Goal: Task Accomplishment & Management: Manage account settings

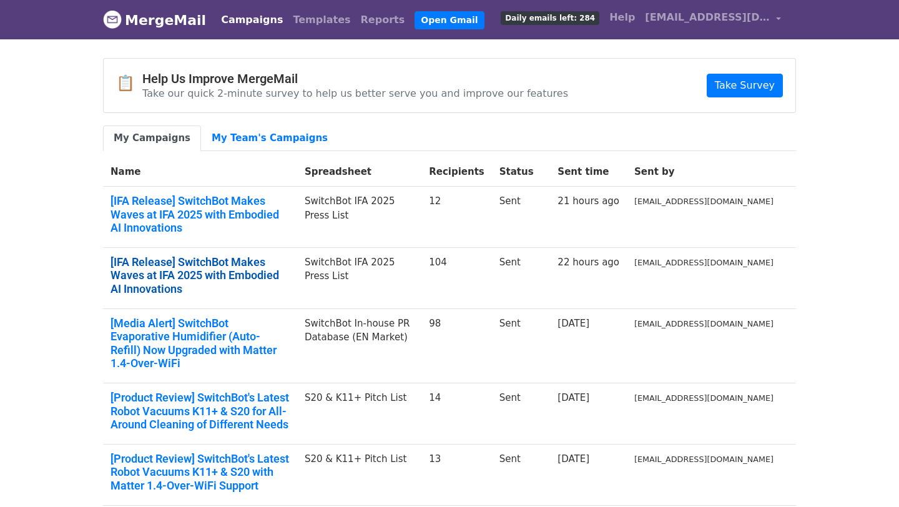
click at [282, 255] on link "[IFA Release] SwitchBot Makes Waves at IFA 2025 with Embodied AI Innovations" at bounding box center [199, 275] width 179 height 41
click at [691, 24] on span "[EMAIL_ADDRESS][DOMAIN_NAME]" at bounding box center [707, 17] width 125 height 15
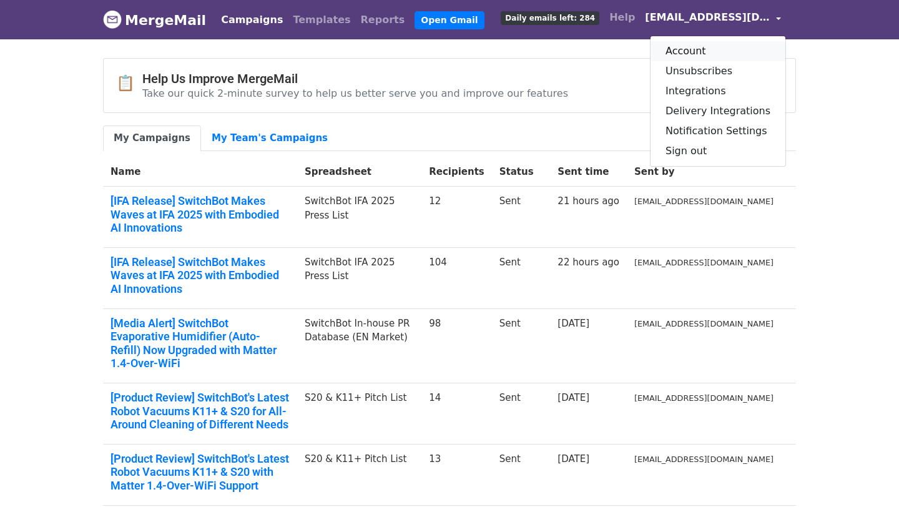
click at [704, 53] on link "Account" at bounding box center [717, 51] width 135 height 20
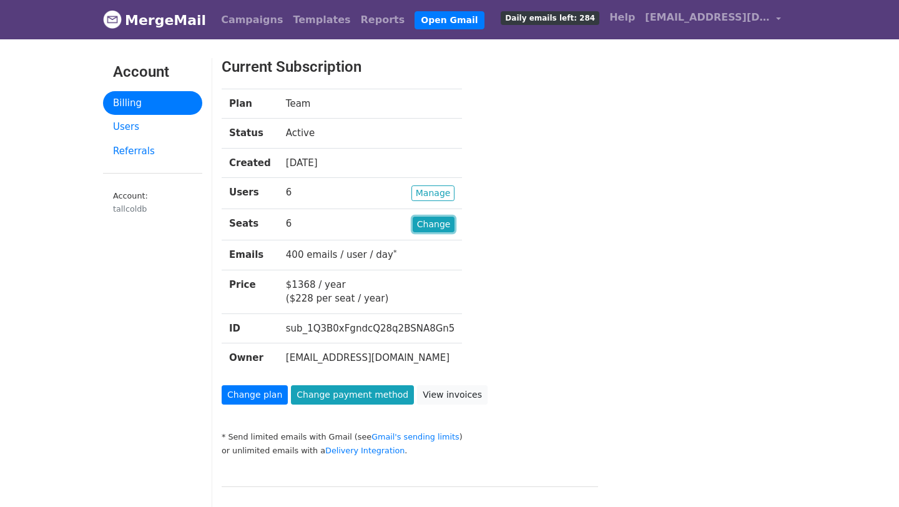
click at [415, 224] on link "Change" at bounding box center [434, 225] width 42 height 16
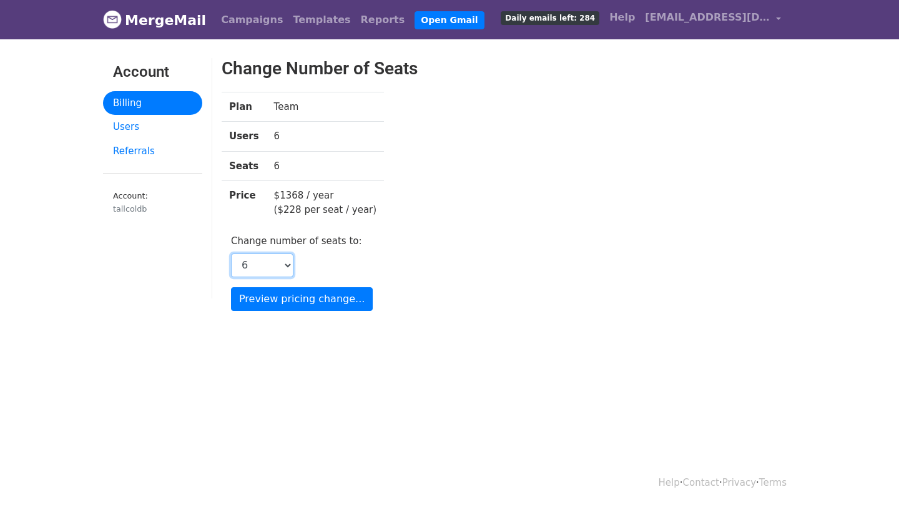
click at [285, 266] on select "1 2 3 4 5 6 7 8 9 10 11 12 13 14 15 16 17 18 19 20 21 22 23 24 25 26 27 28 29 3…" at bounding box center [262, 265] width 62 height 24
click at [287, 260] on select "1 2 3 4 5 6 7 8 9 10 11 12 13 14 15 16 17 18 19 20 21 22 23 24 25 26 27 28 29 3…" at bounding box center [262, 265] width 62 height 24
click at [328, 252] on div "Change number of seats to: 1 2 3 4 5 6 7 8 9 10 11 12 13 14 15 16 17 18 19 20 2…" at bounding box center [316, 255] width 170 height 43
click at [285, 264] on select "1 2 3 4 5 6 7 8 9 10 11 12 13 14 15 16 17 18 19 20 21 22 23 24 25 26 27 28 29 3…" at bounding box center [262, 265] width 62 height 24
select select "11"
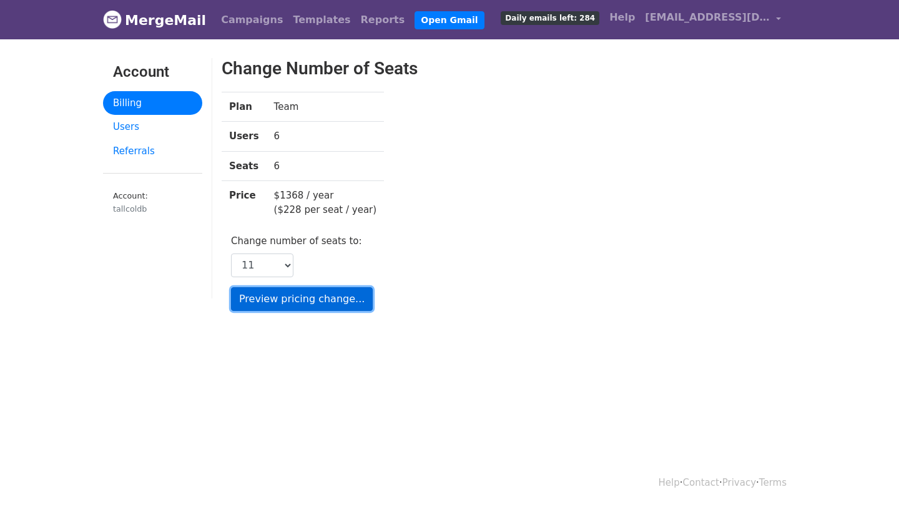
click at [333, 298] on input "Preview pricing change..." at bounding box center [302, 299] width 142 height 24
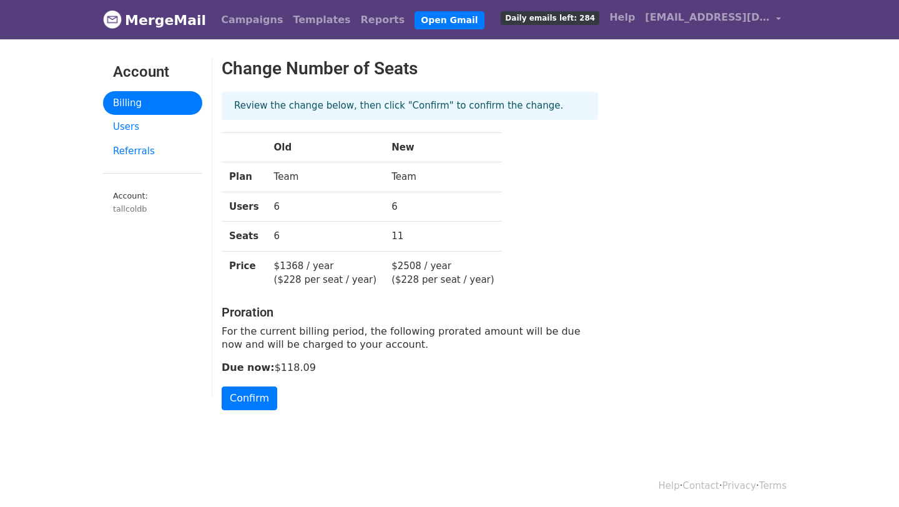
click at [315, 338] on p "For the current billing period, the following prorated amount will be due now a…" at bounding box center [410, 338] width 376 height 26
click at [247, 396] on input "Confirm" at bounding box center [250, 398] width 56 height 24
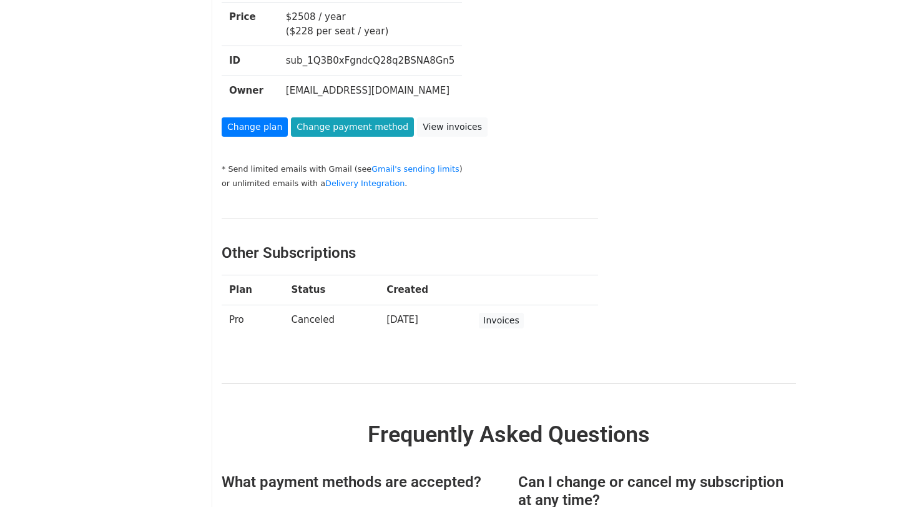
scroll to position [231, 0]
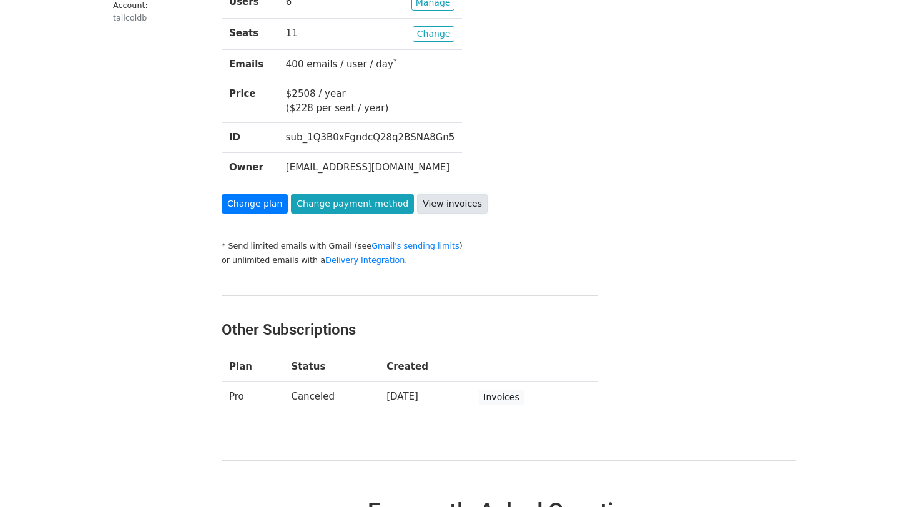
click at [444, 202] on link "View invoices" at bounding box center [452, 203] width 71 height 19
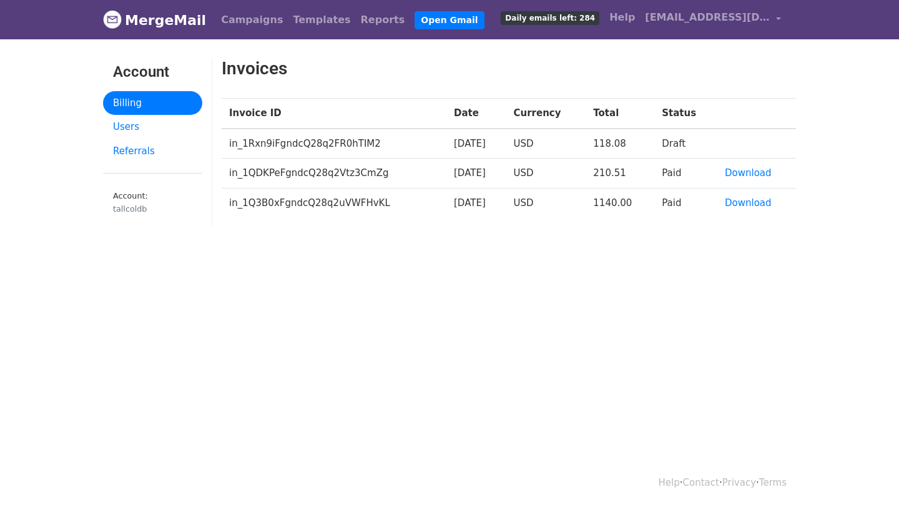
click at [679, 142] on td "Draft" at bounding box center [685, 144] width 63 height 30
